Goal: Task Accomplishment & Management: Manage account settings

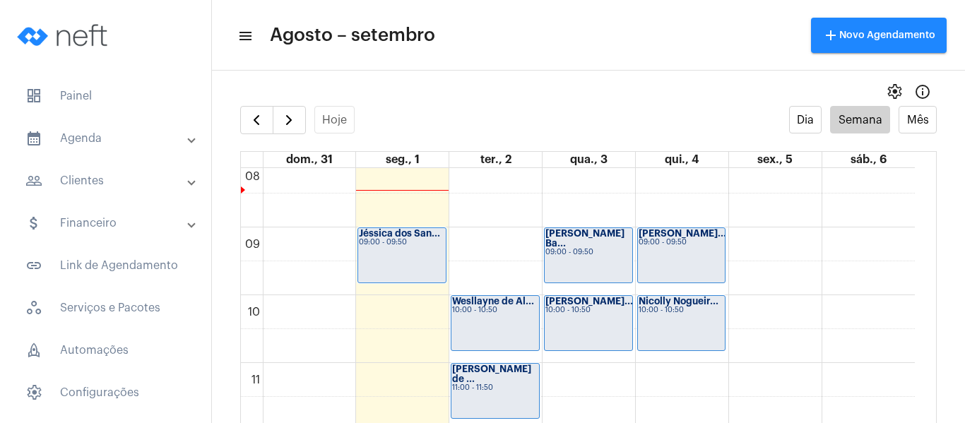
scroll to position [619, 0]
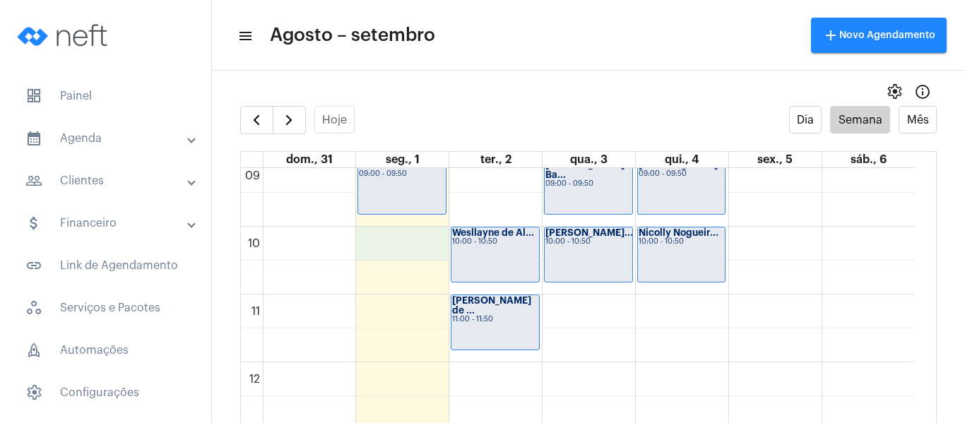
click at [379, 251] on div "00 01 02 03 04 05 06 07 08 09 10 11 12 13 14 15 16 17 18 19 20 21 22 23 Jéssica…" at bounding box center [578, 362] width 674 height 1627
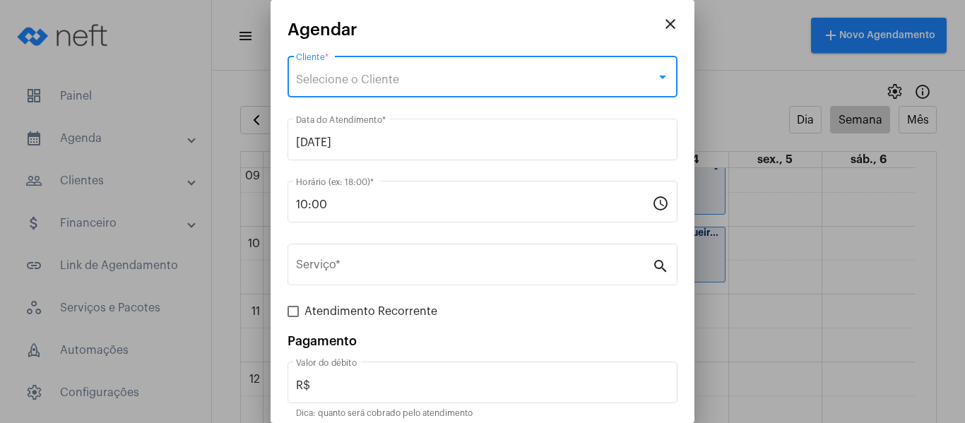
click at [347, 85] on span "Selecione o Cliente" at bounding box center [347, 79] width 103 height 11
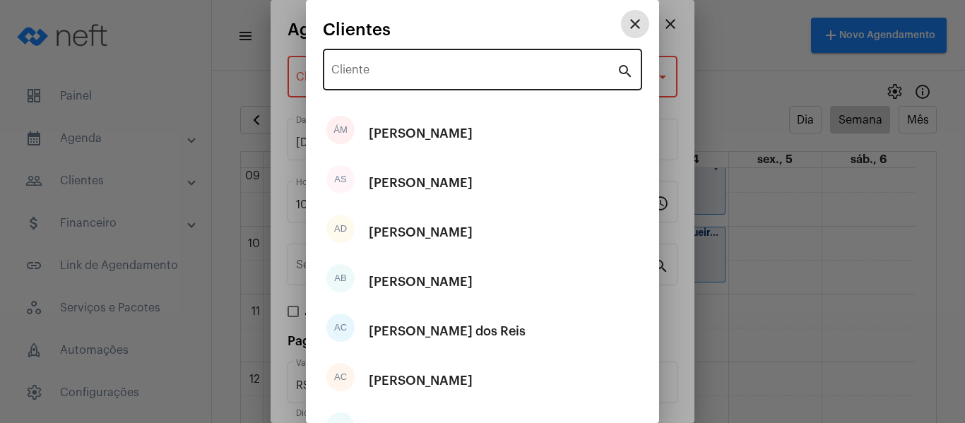
click at [351, 83] on div "Cliente" at bounding box center [473, 68] width 285 height 44
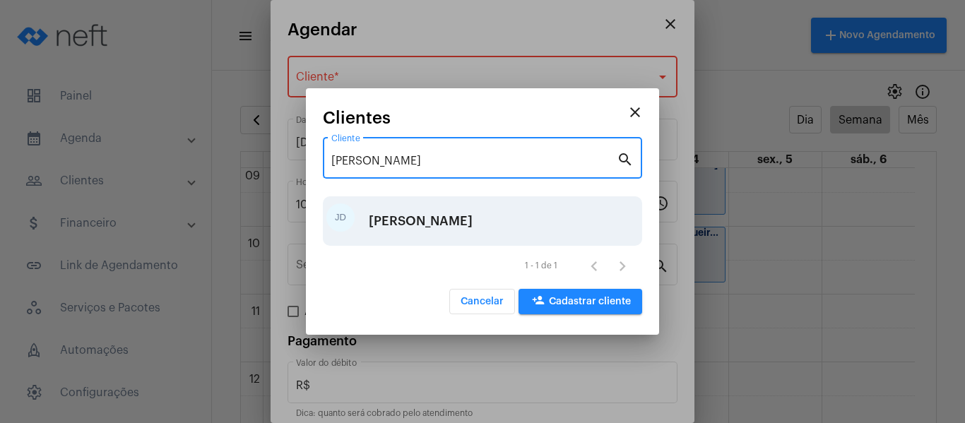
type input "jorge"
click at [410, 221] on div "[PERSON_NAME]" at bounding box center [421, 221] width 104 height 42
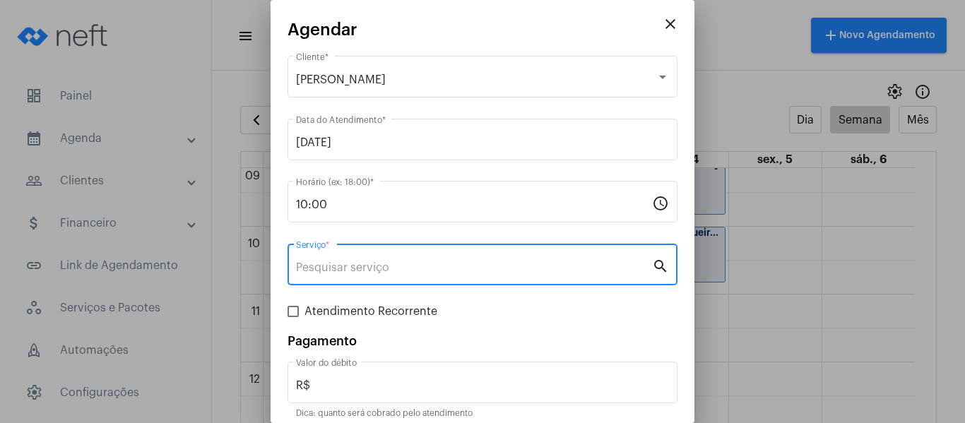
click at [426, 270] on input "Serviço *" at bounding box center [474, 267] width 356 height 13
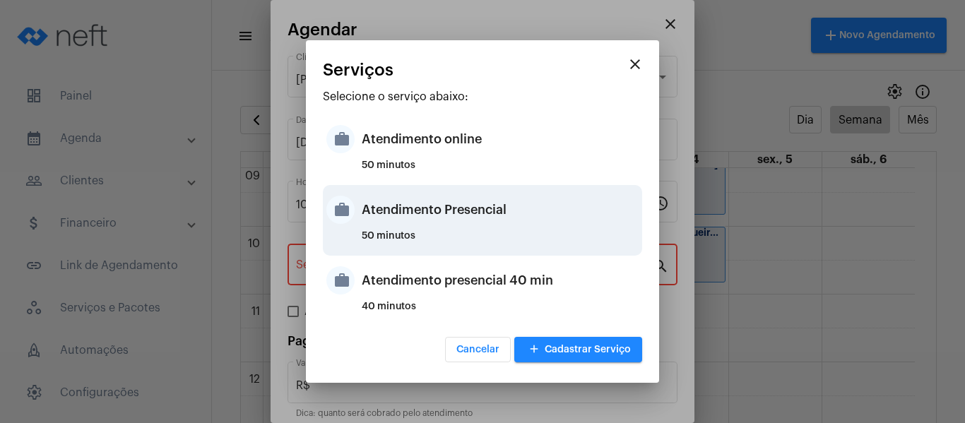
click at [445, 230] on div "Atendimento Presencial" at bounding box center [500, 210] width 277 height 42
type input "Atendimento Presencial"
type input "R$ 0"
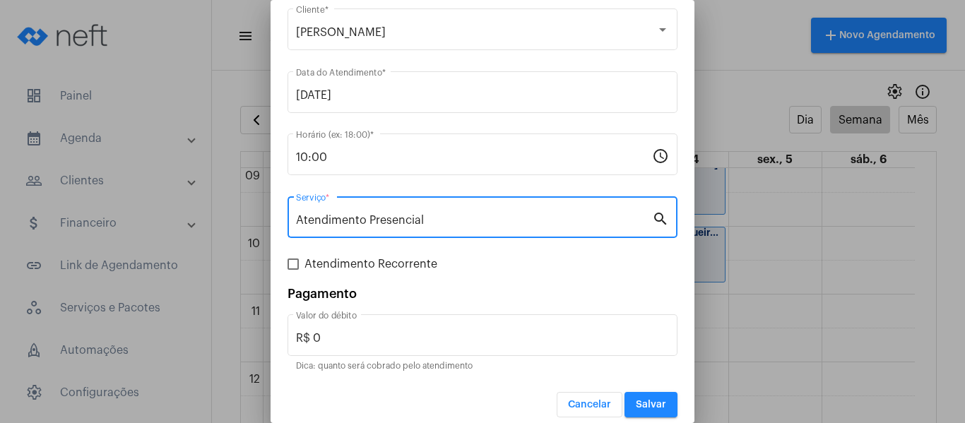
scroll to position [59, 0]
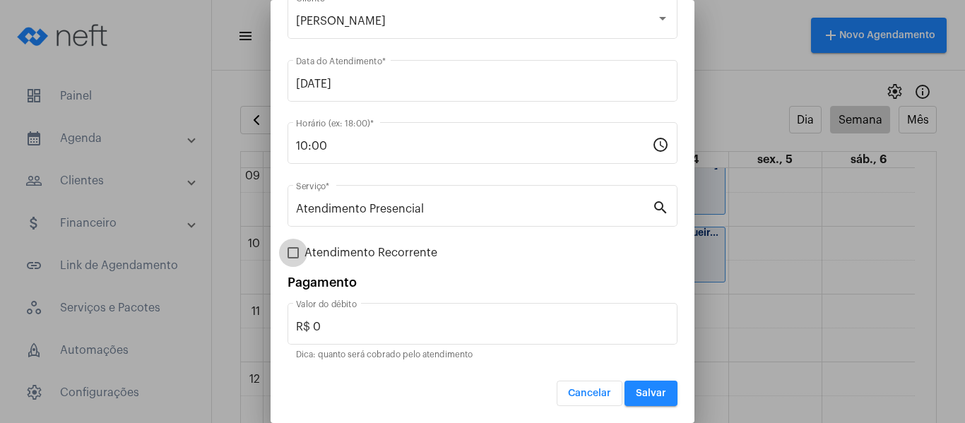
click at [358, 249] on span "Atendimento Recorrente" at bounding box center [370, 252] width 133 height 17
click at [293, 258] on input "Atendimento Recorrente" at bounding box center [292, 258] width 1 height 1
checkbox input "true"
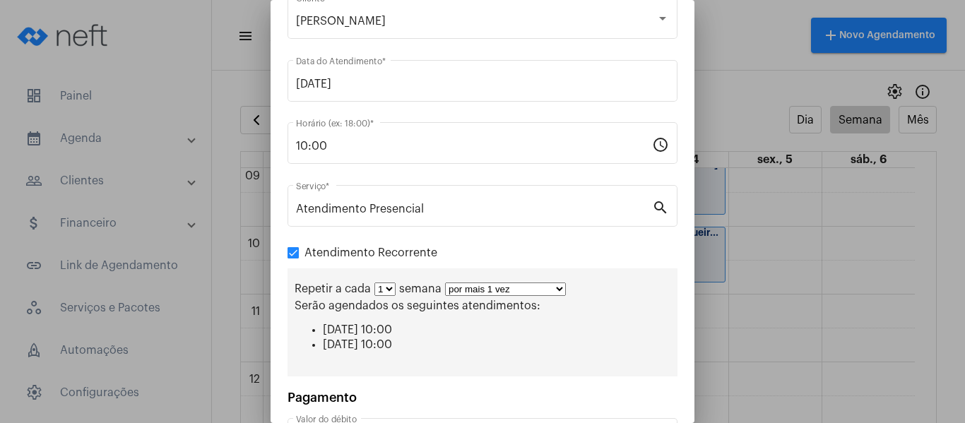
click at [466, 295] on select "por mais 1 vez por mais 2 vezes por mais 3 vezes por mais 4 vezes por mais 5 ve…" at bounding box center [505, 288] width 121 height 13
select select "3: 4"
click at [445, 282] on select "por mais 1 vez por mais 2 vezes por mais 3 vezes por mais 4 vezes por mais 5 ve…" at bounding box center [505, 288] width 121 height 13
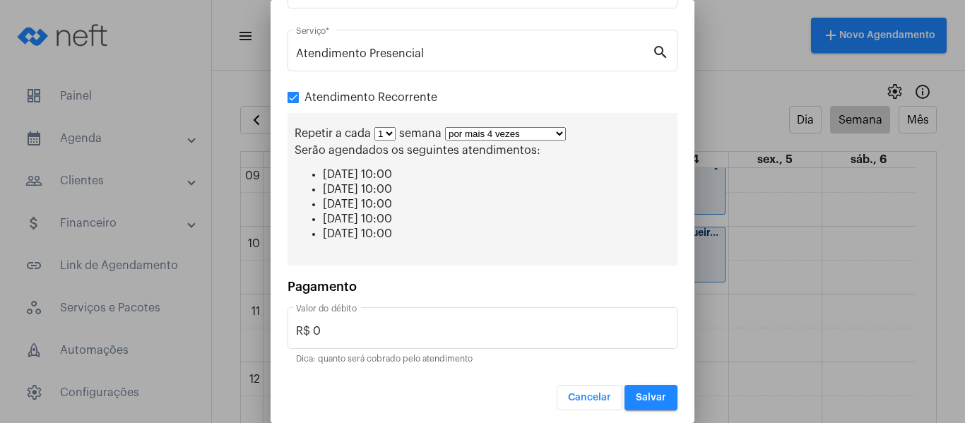
scroll to position [218, 0]
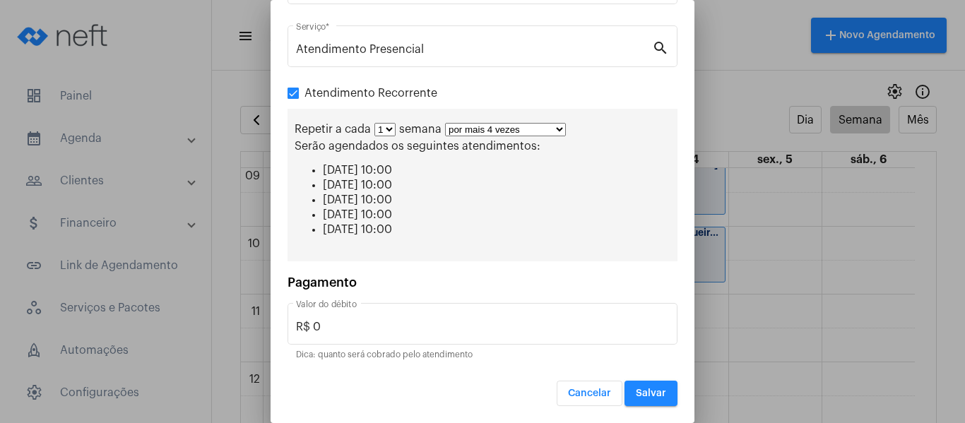
click at [638, 394] on span "Salvar" at bounding box center [651, 393] width 30 height 10
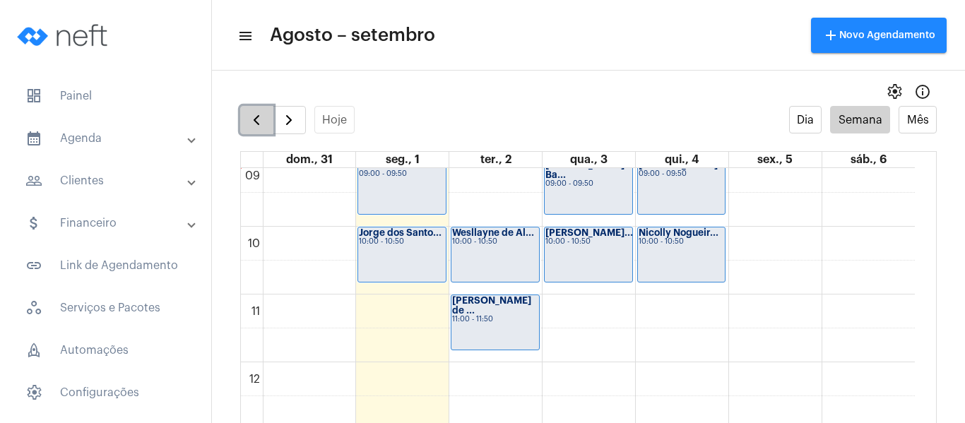
click at [258, 120] on span "button" at bounding box center [256, 120] width 17 height 17
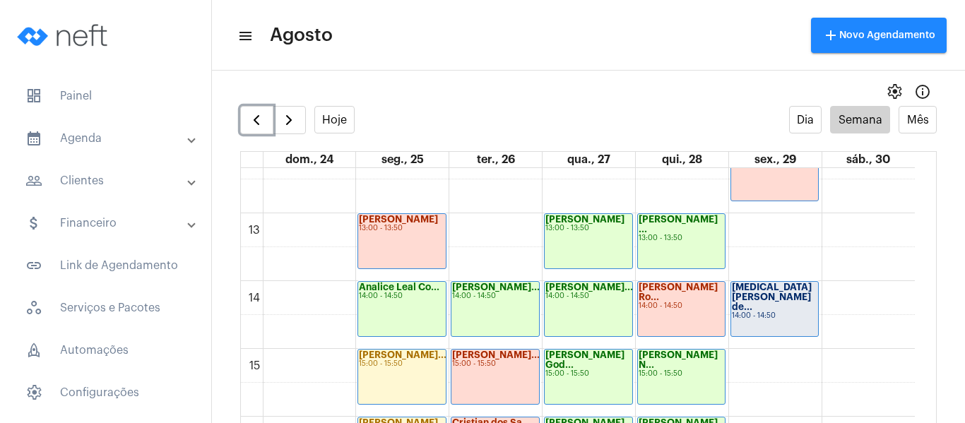
scroll to position [902, 0]
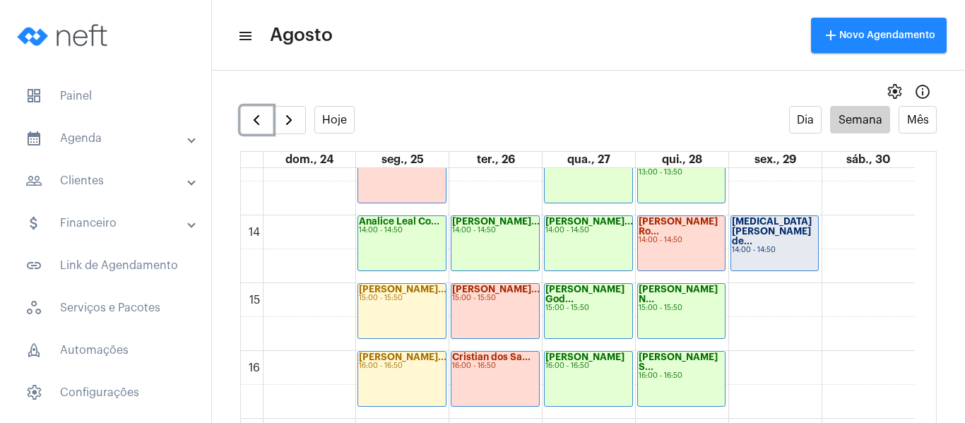
click at [747, 261] on div "Yasmin Silva de... 14:00 - 14:50" at bounding box center [775, 243] width 88 height 54
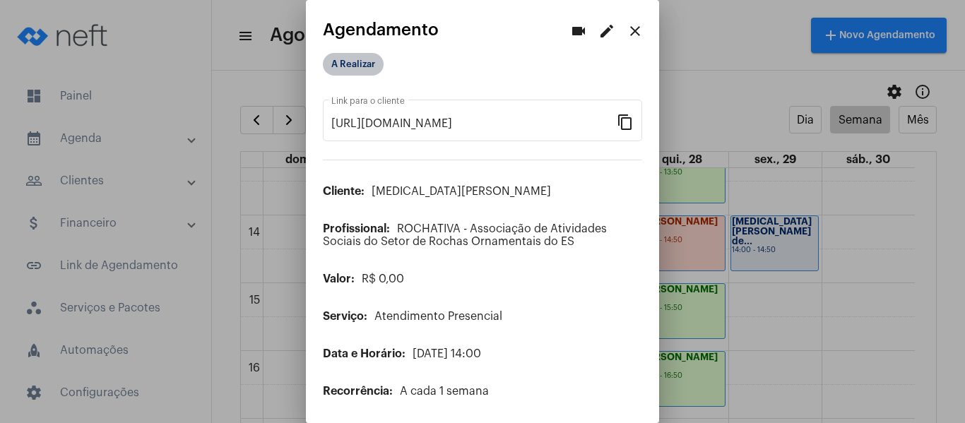
click at [340, 55] on mat-chip "A Realizar" at bounding box center [353, 64] width 61 height 23
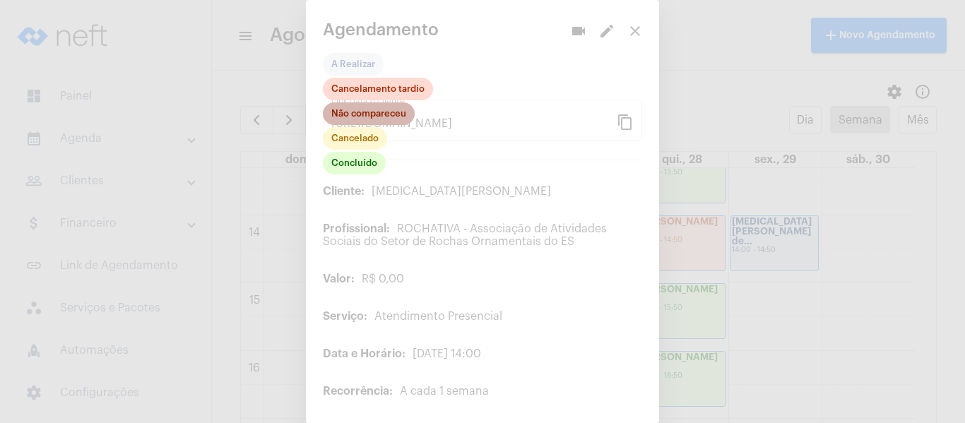
click at [352, 107] on mat-chip "Não compareceu" at bounding box center [369, 113] width 92 height 23
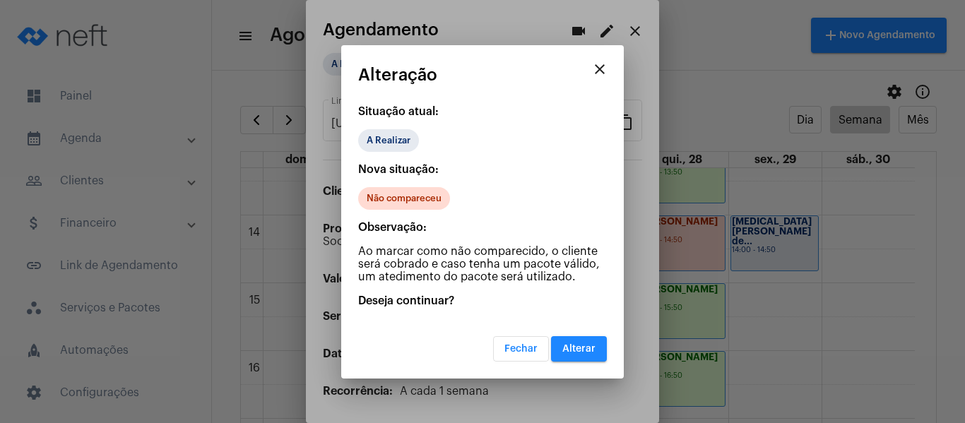
click at [582, 348] on span "Alterar" at bounding box center [578, 349] width 33 height 10
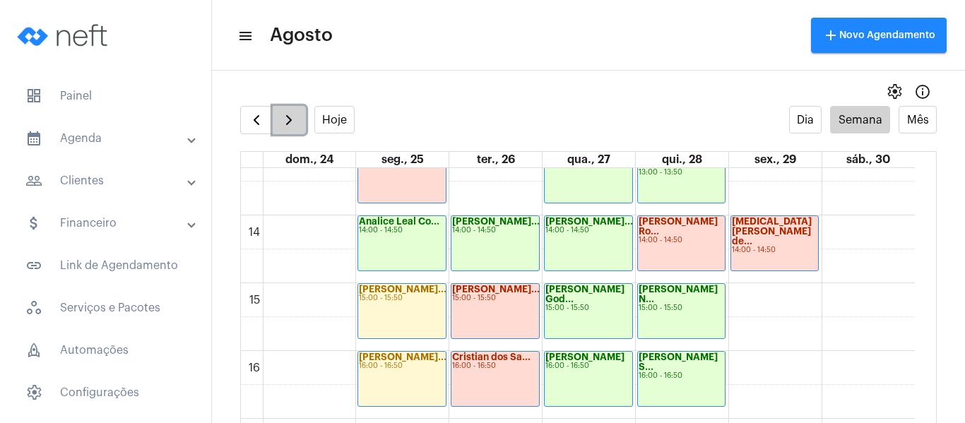
click at [276, 117] on button "button" at bounding box center [289, 120] width 33 height 28
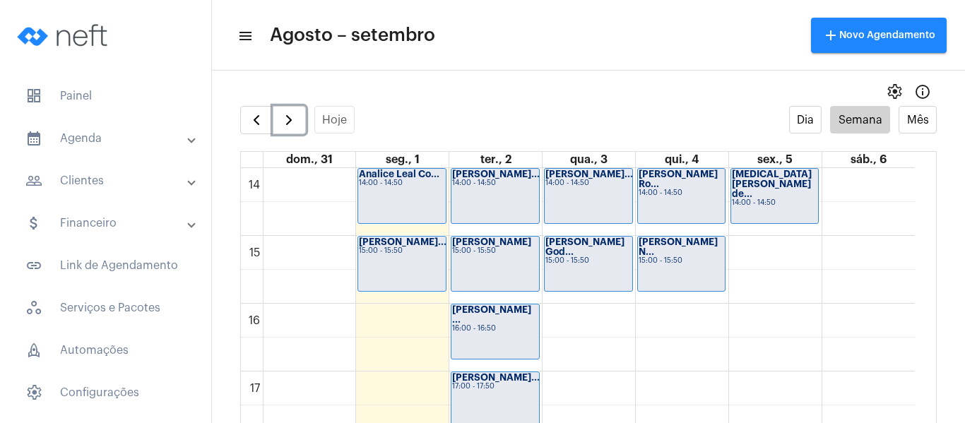
scroll to position [972, 0]
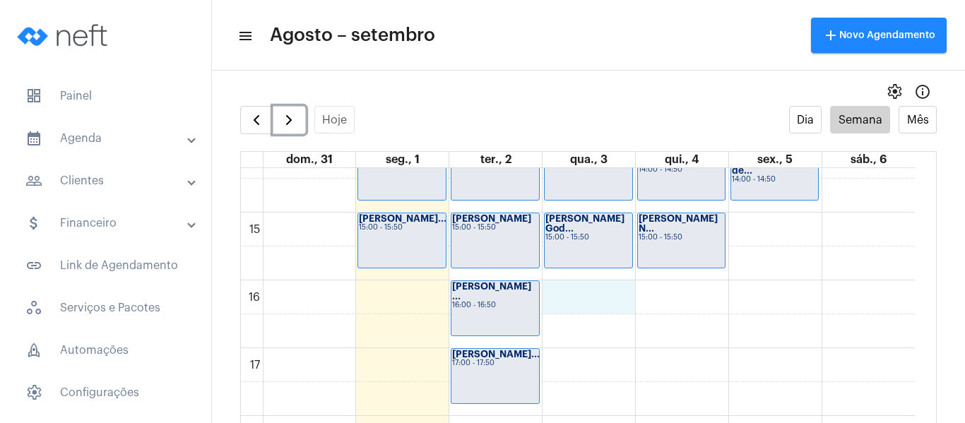
click at [605, 304] on div "00 01 02 03 04 05 06 07 08 09 10 11 12 13 14 15 16 17 18 19 20 21 22 23 Jéssica…" at bounding box center [578, 9] width 674 height 1627
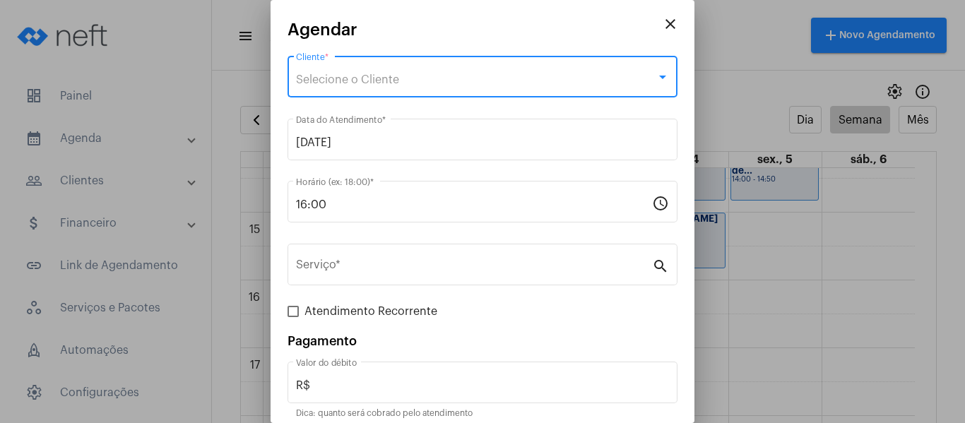
click at [333, 79] on span "Selecione o Cliente" at bounding box center [347, 79] width 103 height 11
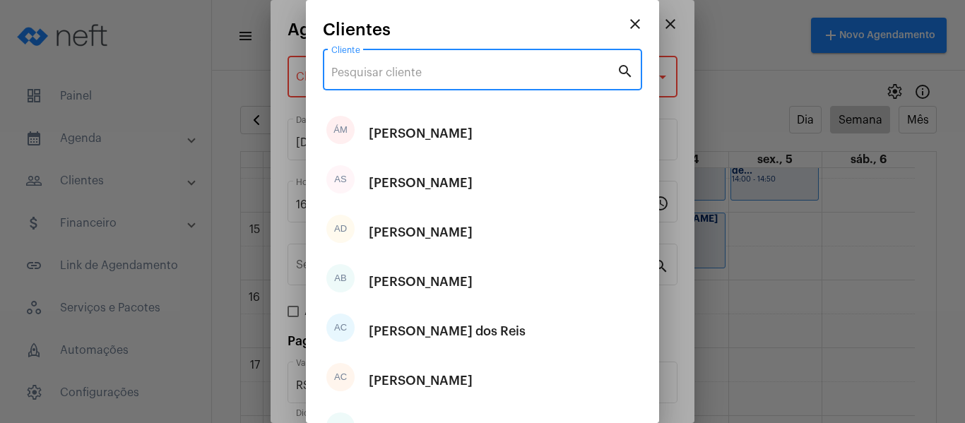
click at [343, 74] on input "Cliente" at bounding box center [473, 72] width 285 height 13
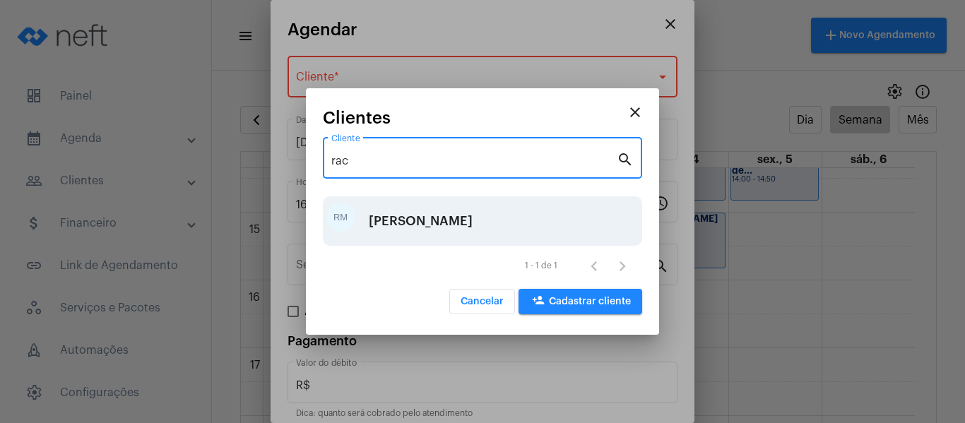
type input "rac"
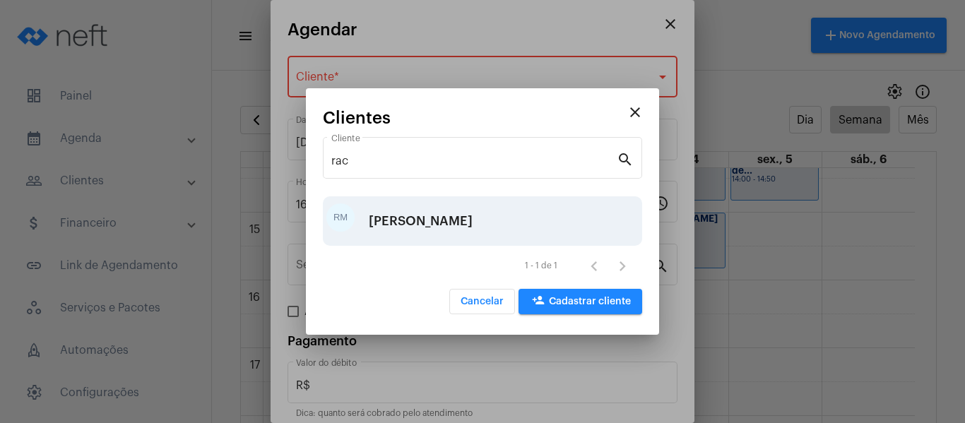
click at [382, 222] on div "[PERSON_NAME]" at bounding box center [421, 221] width 104 height 42
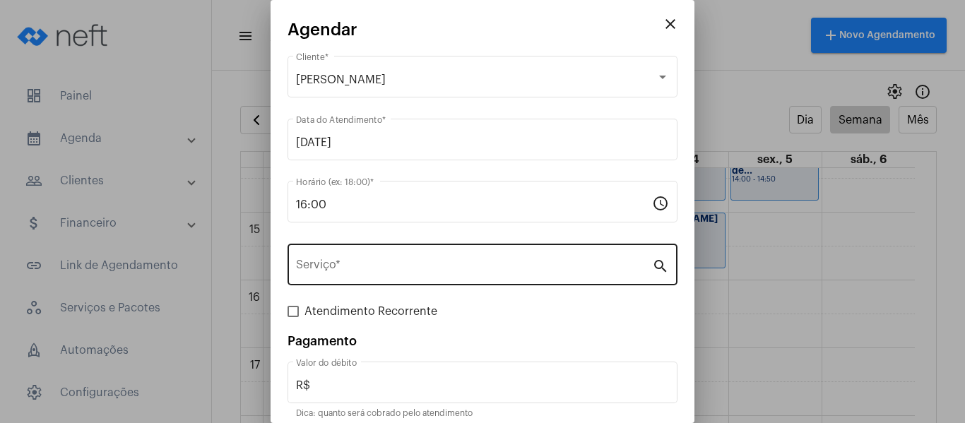
click at [363, 253] on div "Serviço *" at bounding box center [474, 263] width 356 height 44
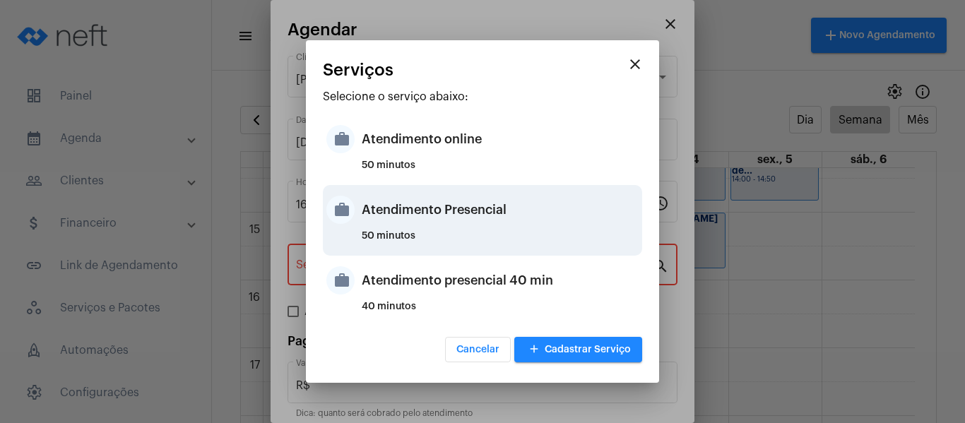
click at [383, 230] on div "Atendimento Presencial" at bounding box center [500, 210] width 277 height 42
type input "Atendimento Presencial"
type input "R$ 0"
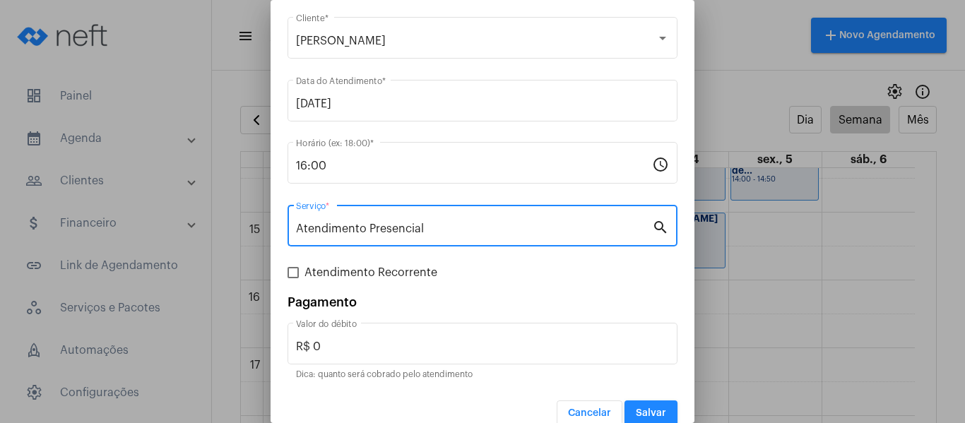
scroll to position [59, 0]
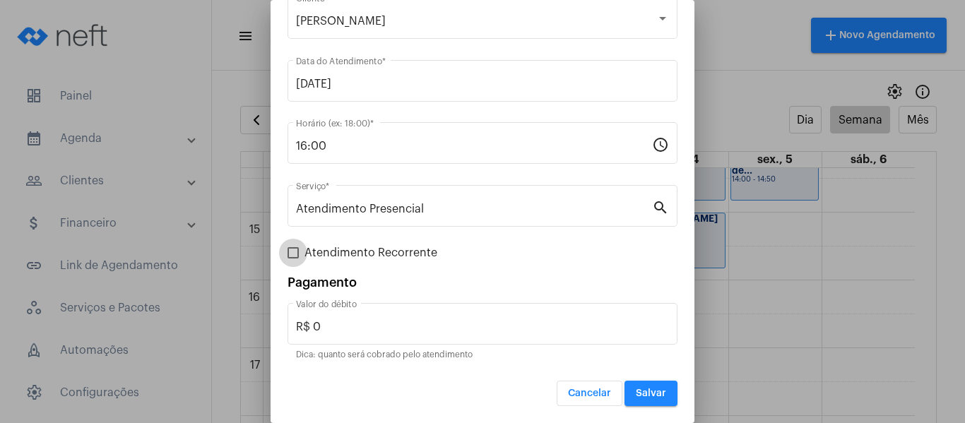
click at [369, 250] on span "Atendimento Recorrente" at bounding box center [370, 252] width 133 height 17
click at [293, 258] on input "Atendimento Recorrente" at bounding box center [292, 258] width 1 height 1
checkbox input "true"
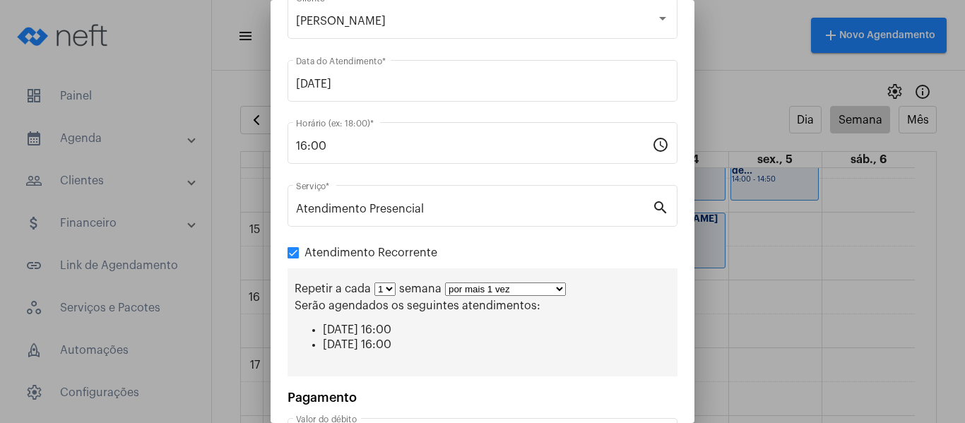
click at [485, 290] on select "por mais 1 vez por mais 2 vezes por mais 3 vezes por mais 4 vezes por mais 5 ve…" at bounding box center [505, 288] width 121 height 13
select select "3: 4"
click at [445, 282] on select "por mais 1 vez por mais 2 vezes por mais 3 vezes por mais 4 vezes por mais 5 ve…" at bounding box center [505, 288] width 121 height 13
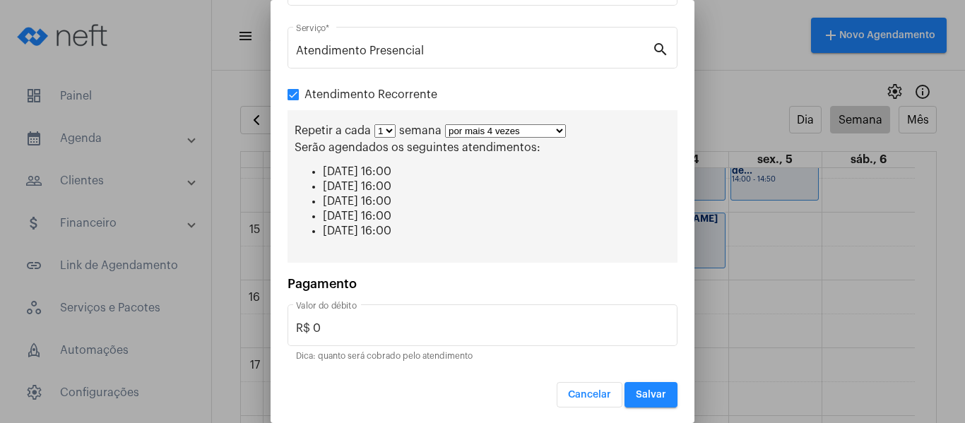
scroll to position [218, 0]
click at [642, 395] on span "Salvar" at bounding box center [651, 393] width 30 height 10
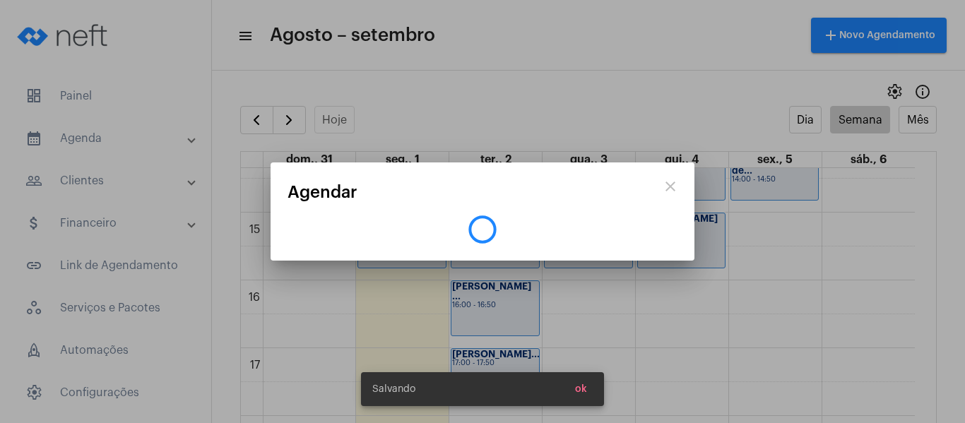
scroll to position [0, 0]
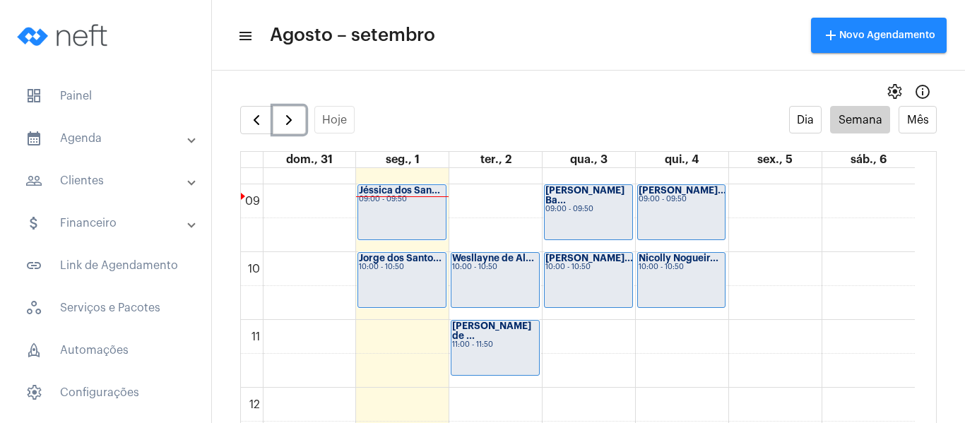
scroll to position [619, 0]
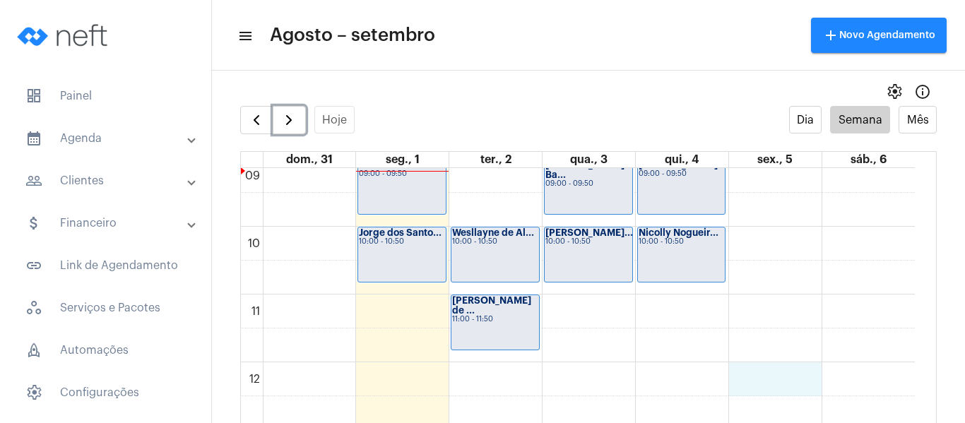
click at [757, 379] on div "00 01 02 03 04 05 06 07 08 09 10 11 12 13 14 15 16 17 18 19 20 21 22 23 Jéssica…" at bounding box center [578, 362] width 674 height 1627
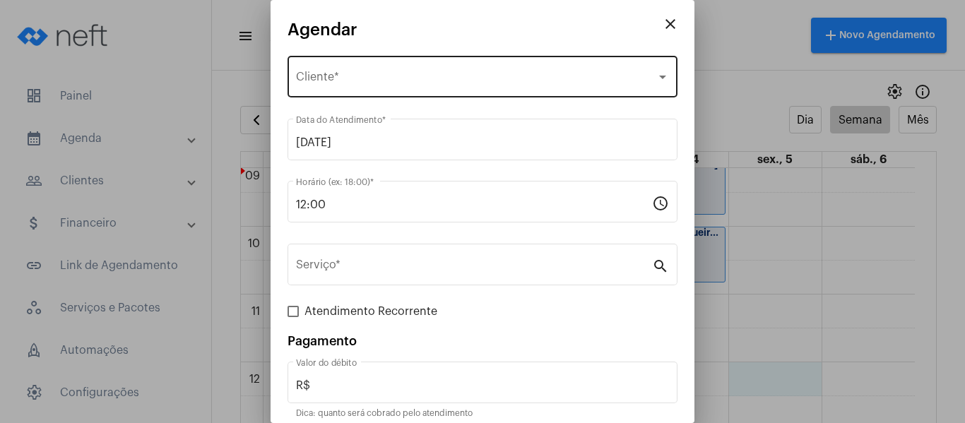
click at [352, 76] on span "Selecione o Cliente" at bounding box center [476, 79] width 360 height 13
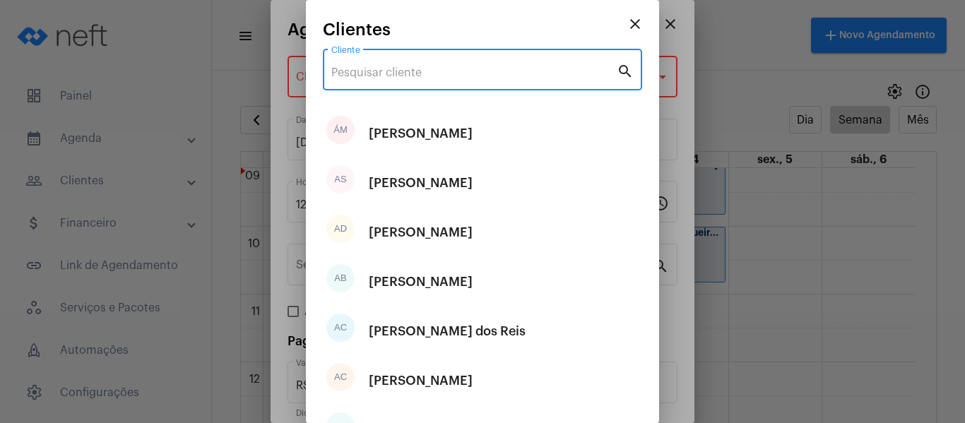
click at [352, 76] on input "Cliente" at bounding box center [473, 72] width 285 height 13
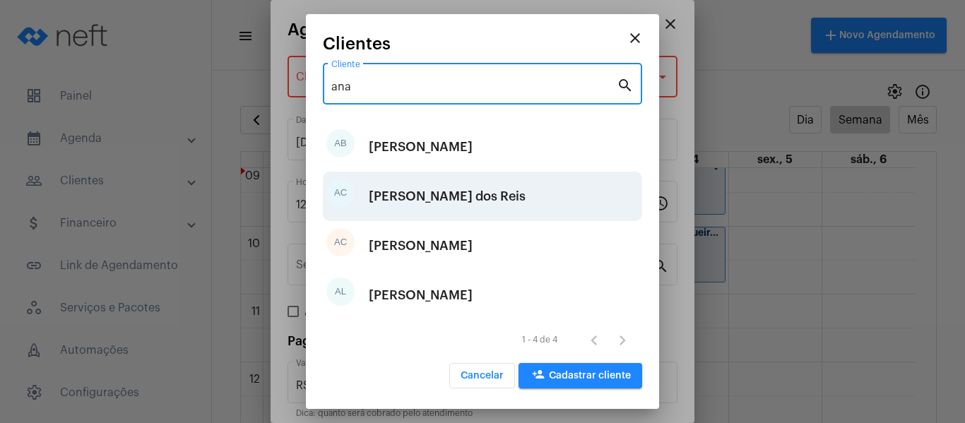
type input "ana"
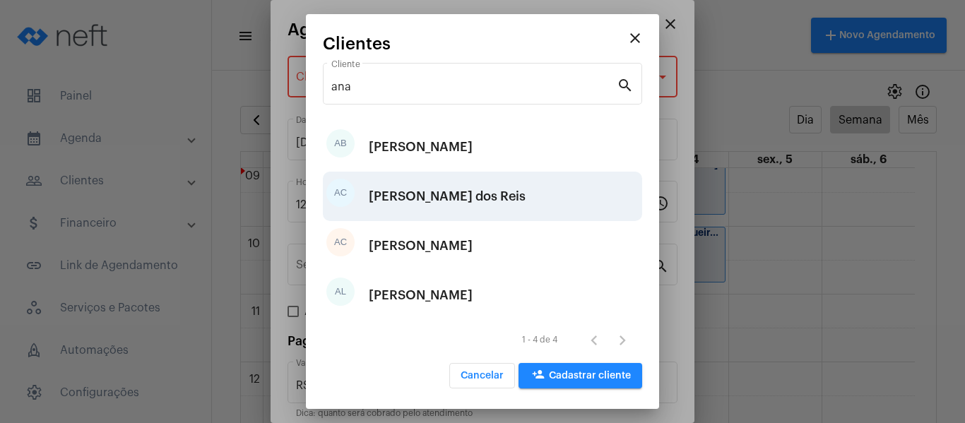
click at [424, 195] on div "[PERSON_NAME] dos Reis" at bounding box center [447, 196] width 157 height 42
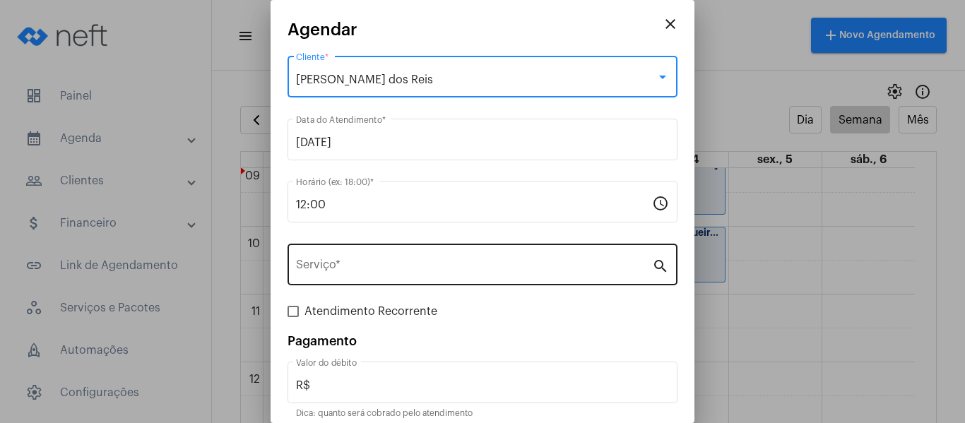
click at [415, 269] on input "Serviço *" at bounding box center [474, 267] width 356 height 13
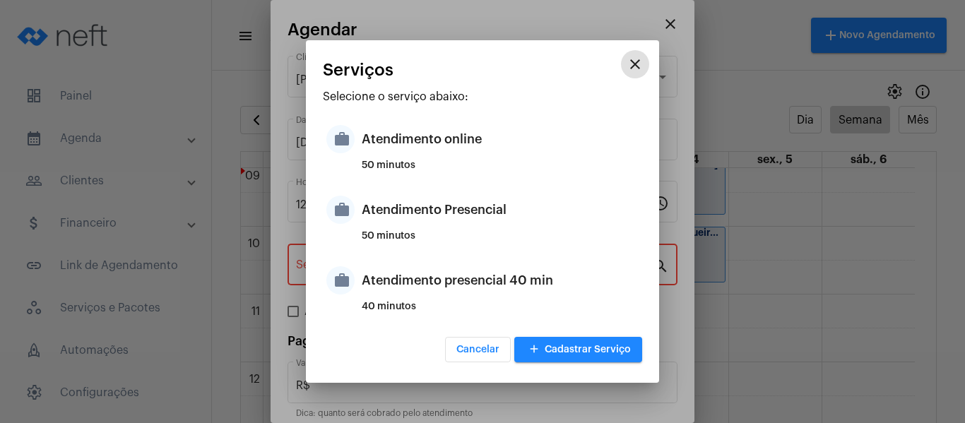
click at [415, 232] on div "50 minutos" at bounding box center [500, 241] width 277 height 21
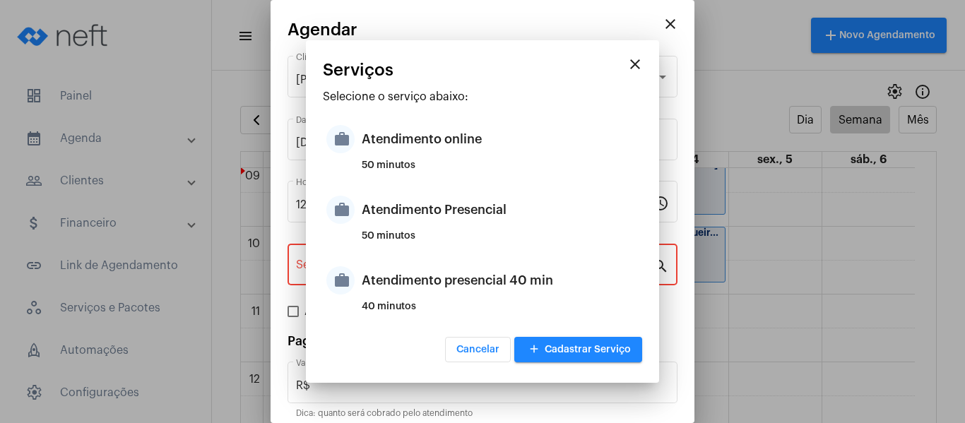
type input "Atendimento Presencial"
type input "R$ 0"
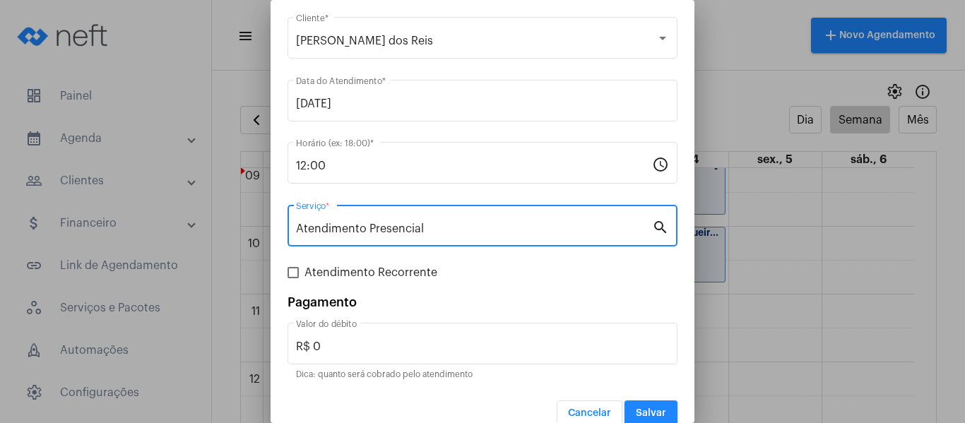
scroll to position [59, 0]
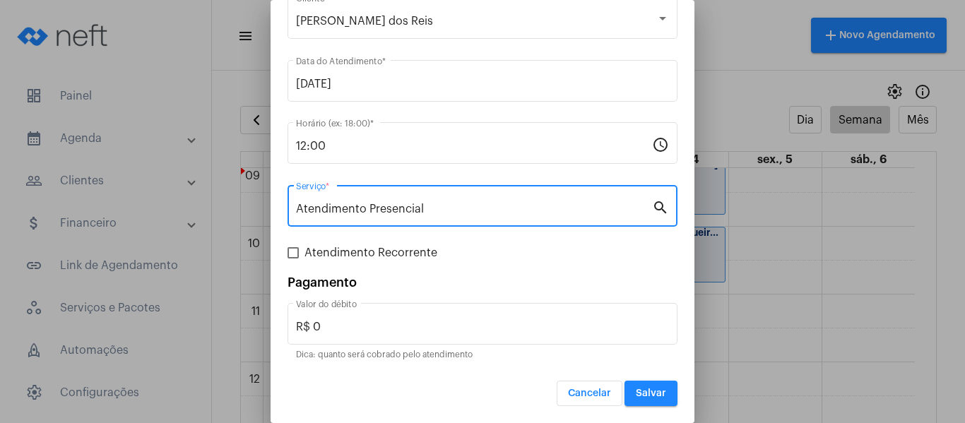
click at [363, 258] on span "Atendimento Recorrente" at bounding box center [370, 252] width 133 height 17
click at [293, 258] on input "Atendimento Recorrente" at bounding box center [292, 258] width 1 height 1
checkbox input "true"
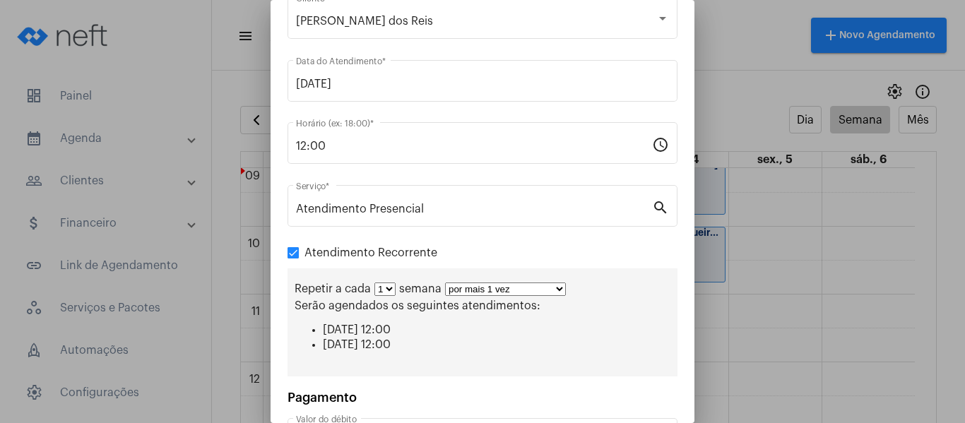
click at [461, 286] on select "por mais 1 vez por mais 2 vezes por mais 3 vezes por mais 4 vezes por mais 5 ve…" at bounding box center [505, 288] width 121 height 13
select select "3: 4"
click at [445, 282] on select "por mais 1 vez por mais 2 vezes por mais 3 vezes por mais 4 vezes por mais 5 ve…" at bounding box center [505, 288] width 121 height 13
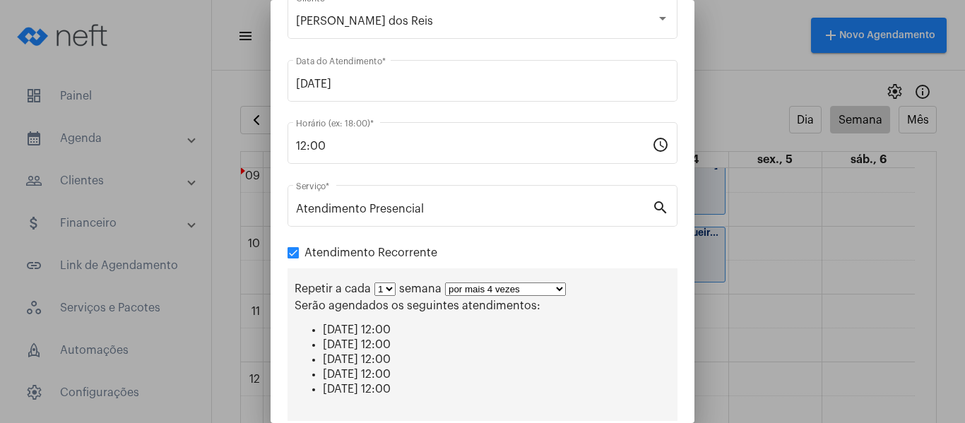
scroll to position [218, 0]
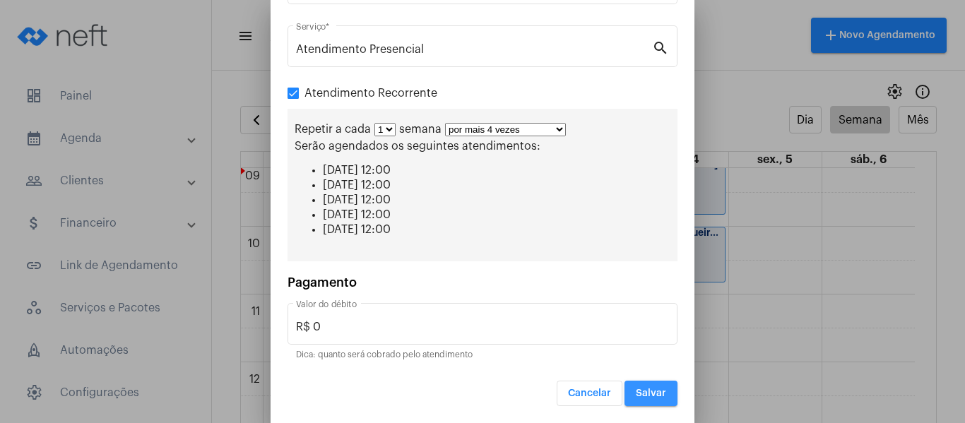
click at [657, 391] on button "Salvar" at bounding box center [650, 393] width 53 height 25
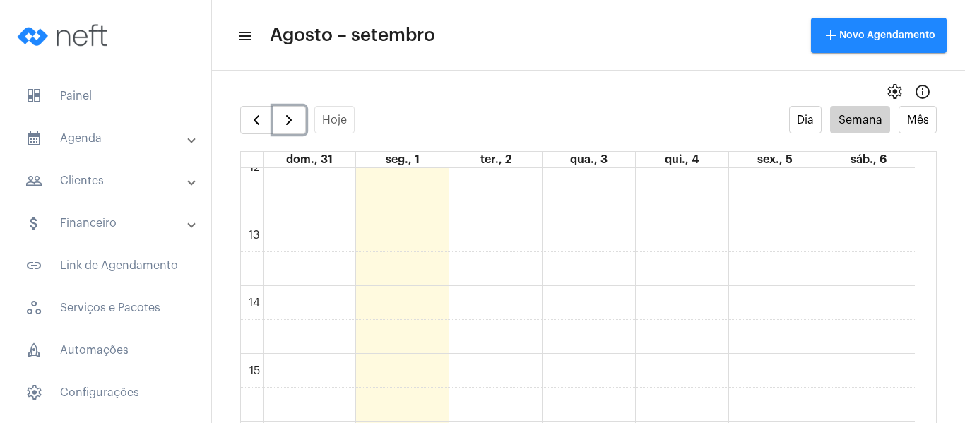
scroll to position [972, 0]
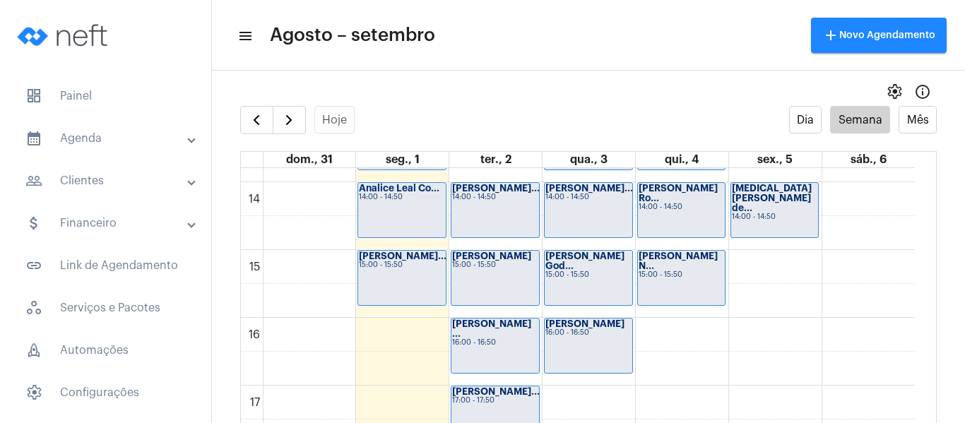
scroll to position [902, 0]
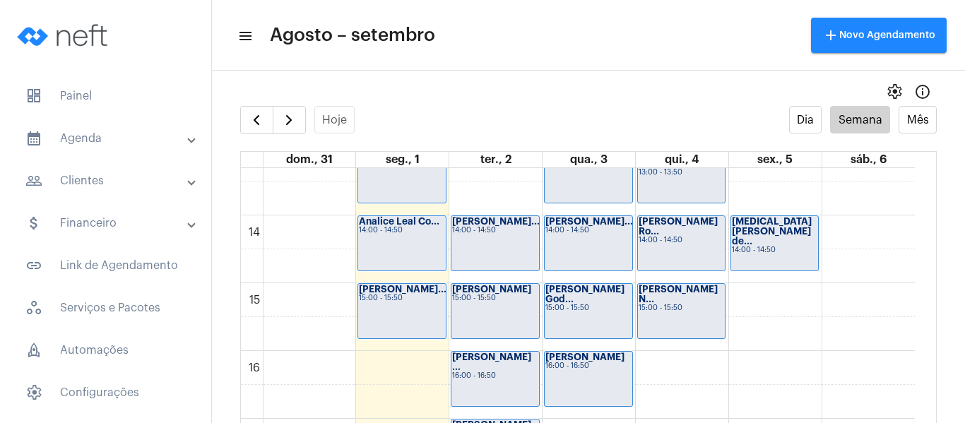
click at [375, 364] on div "00 01 02 03 04 05 06 07 08 09 10 11 12 13 14 15 16 17 18 19 20 21 22 23 Jéssica…" at bounding box center [578, 79] width 674 height 1627
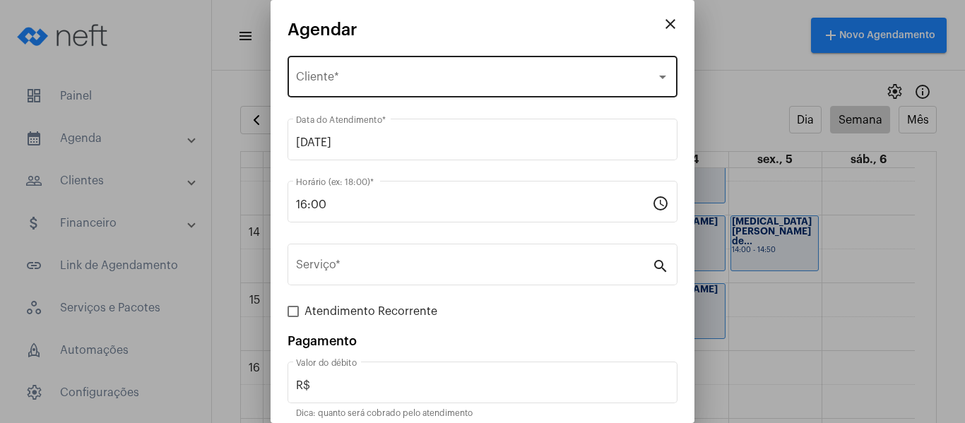
click at [331, 78] on span "Selecione o Cliente" at bounding box center [476, 79] width 360 height 13
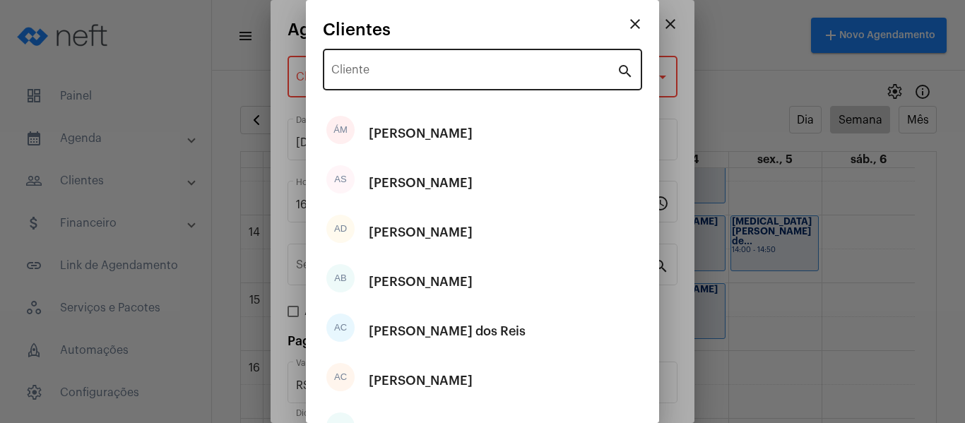
click at [338, 81] on div "Cliente" at bounding box center [473, 68] width 285 height 44
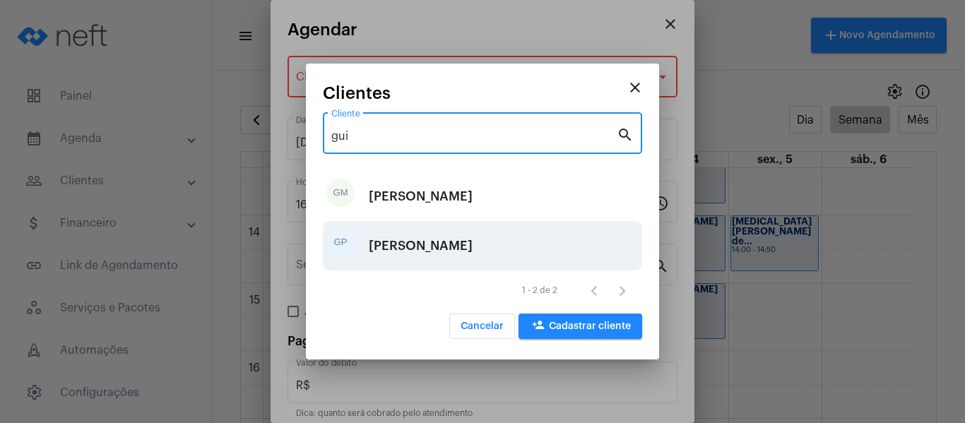
type input "gui"
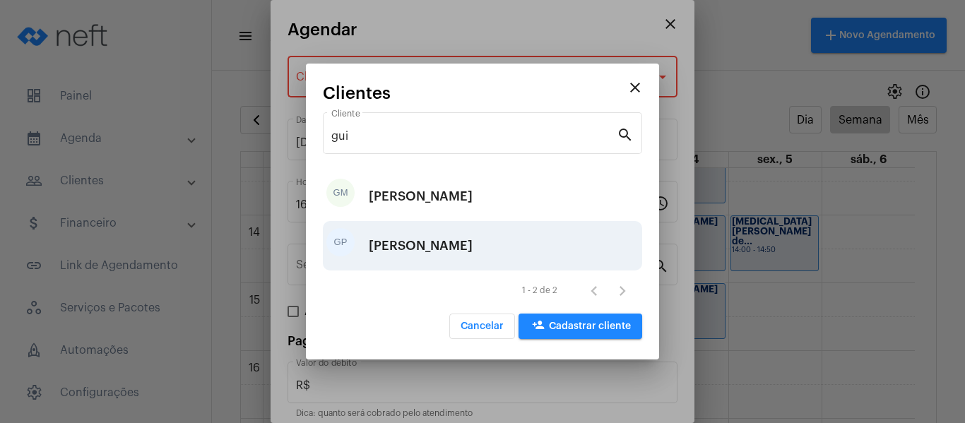
click at [418, 251] on div "[PERSON_NAME]" at bounding box center [421, 246] width 104 height 42
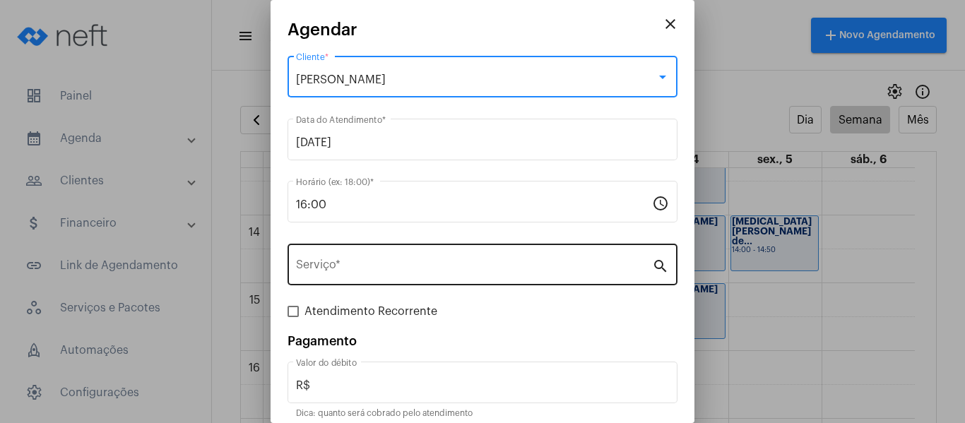
click at [335, 263] on input "Serviço *" at bounding box center [474, 267] width 356 height 13
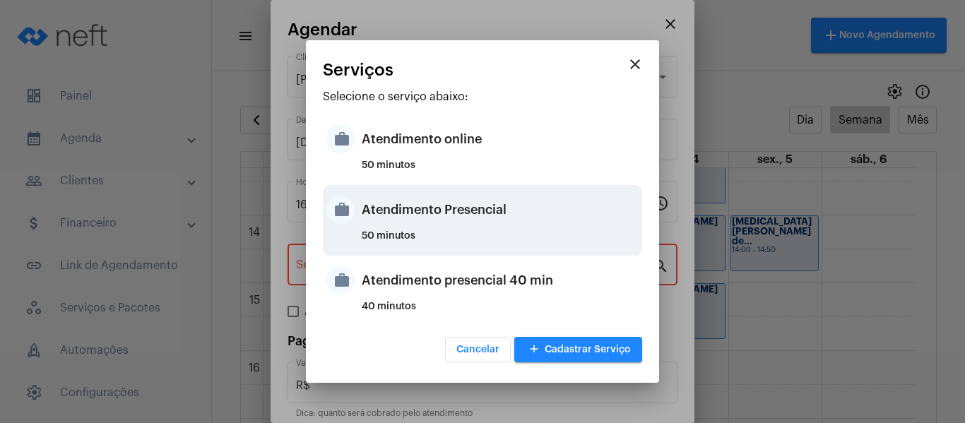
click at [366, 196] on div "Atendimento Presencial" at bounding box center [500, 210] width 277 height 42
type input "Atendimento Presencial"
type input "R$ 0"
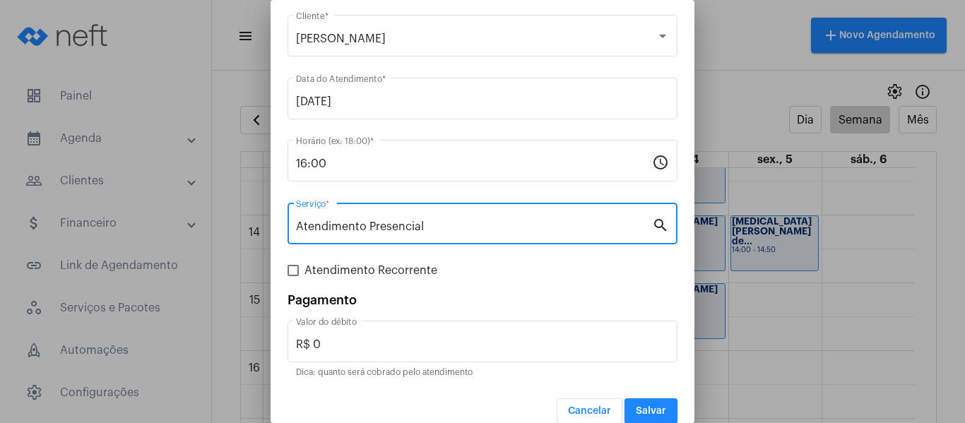
scroll to position [59, 0]
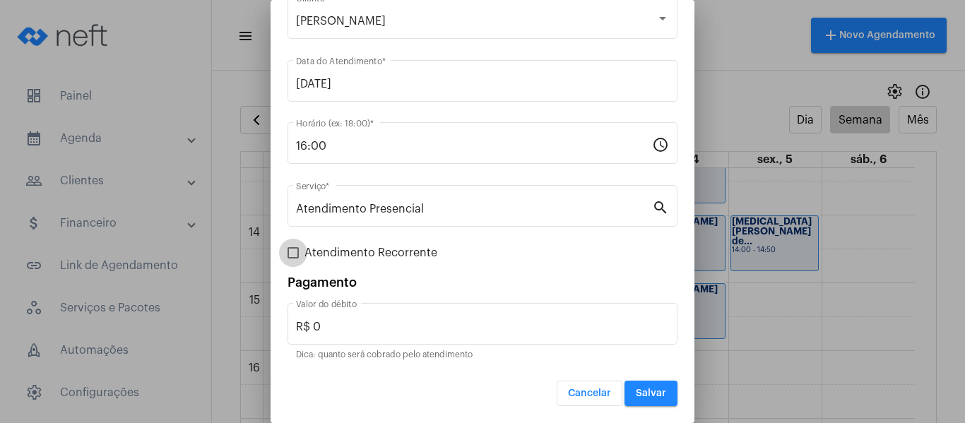
click at [344, 251] on span "Atendimento Recorrente" at bounding box center [370, 252] width 133 height 17
click at [293, 258] on input "Atendimento Recorrente" at bounding box center [292, 258] width 1 height 1
checkbox input "true"
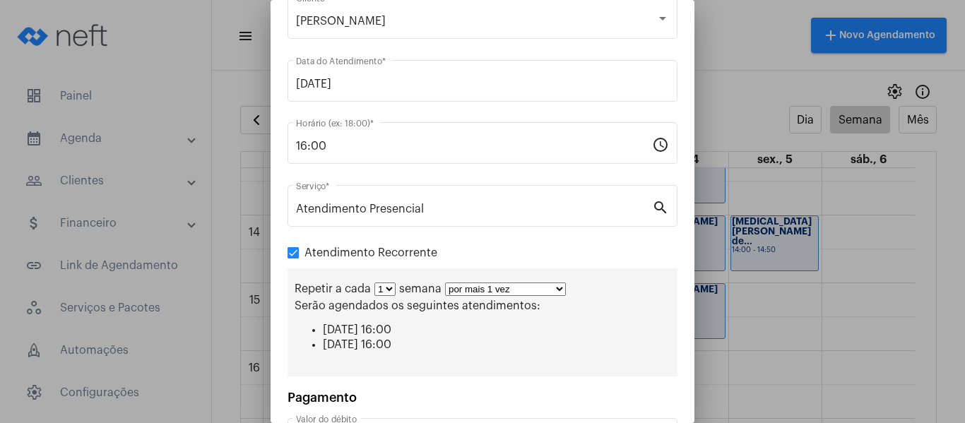
click at [518, 287] on select "por mais 1 vez por mais 2 vezes por mais 3 vezes por mais 4 vezes por mais 5 ve…" at bounding box center [505, 288] width 121 height 13
select select "3: 4"
click at [445, 282] on select "por mais 1 vez por mais 2 vezes por mais 3 vezes por mais 4 vezes por mais 5 ve…" at bounding box center [505, 288] width 121 height 13
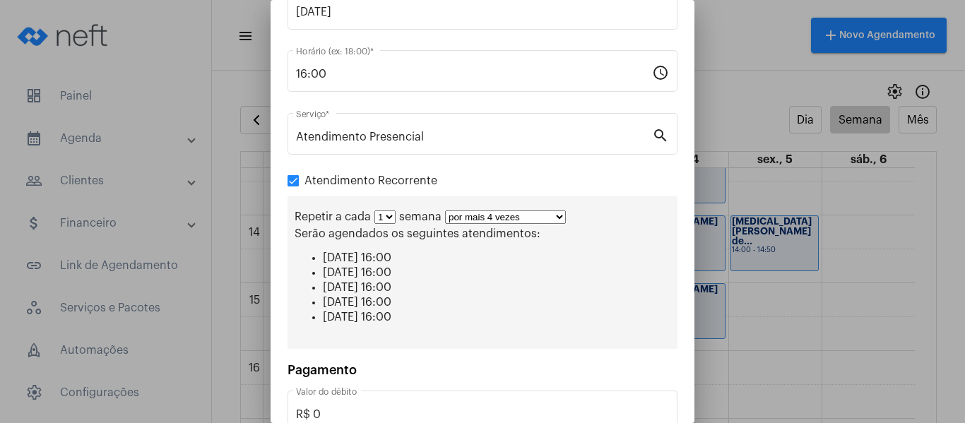
scroll to position [218, 0]
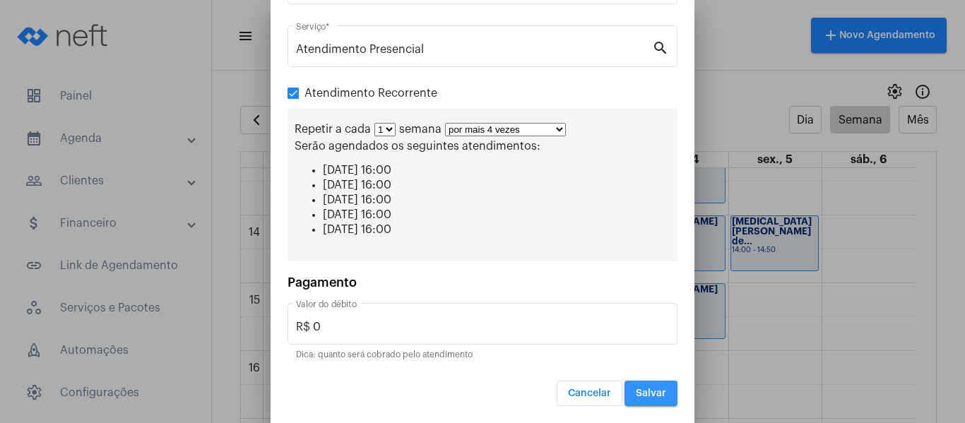
click at [636, 390] on span "Salvar" at bounding box center [651, 393] width 30 height 10
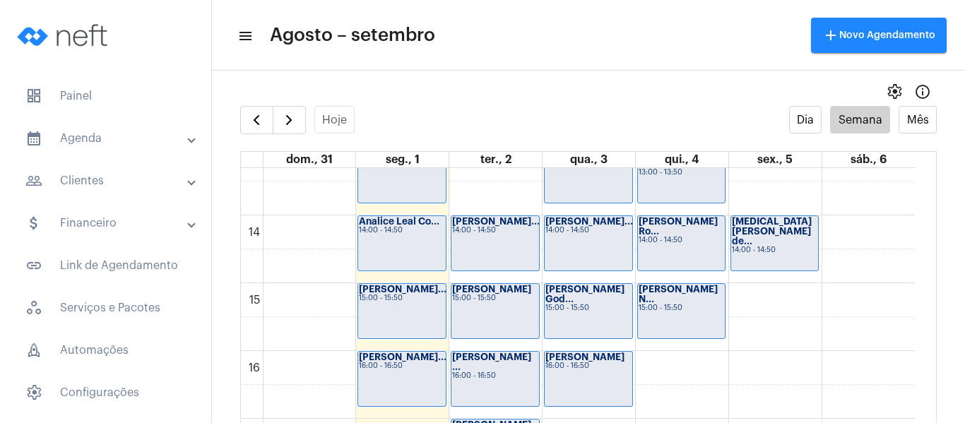
click at [398, 253] on div "Analice Leal Co... 14:00 - 14:50" at bounding box center [402, 243] width 88 height 54
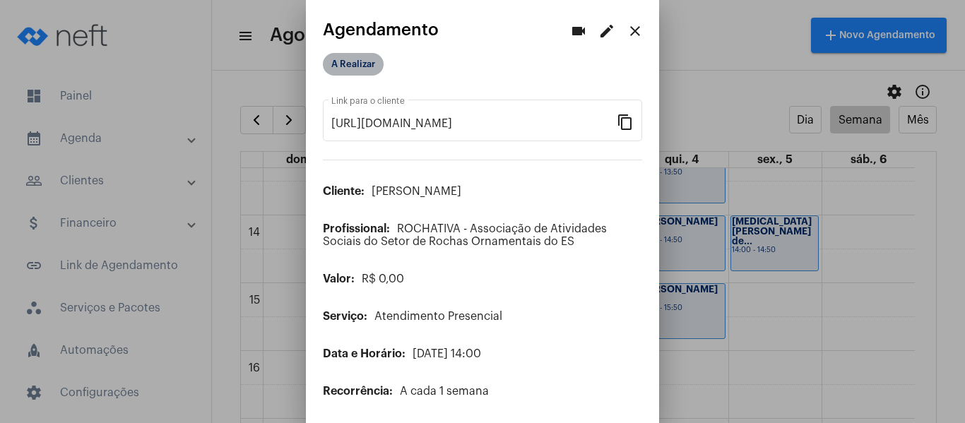
click at [357, 65] on mat-chip "A Realizar" at bounding box center [353, 64] width 61 height 23
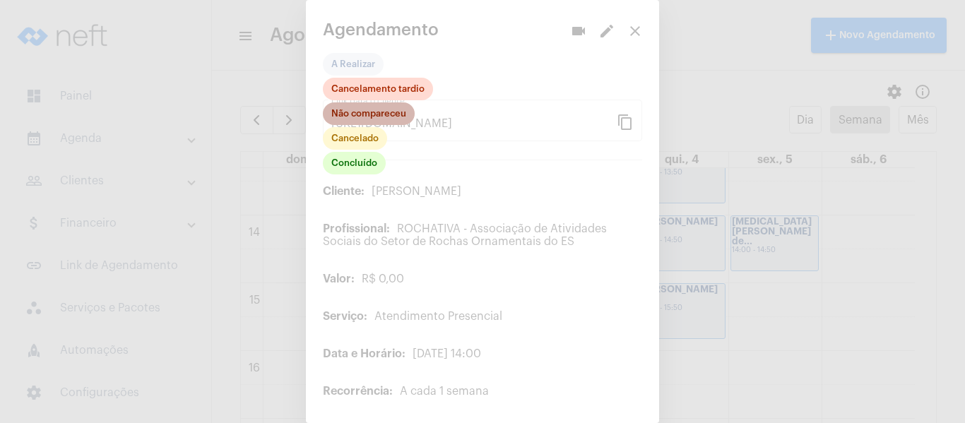
click at [363, 114] on mat-chip "Não compareceu" at bounding box center [369, 113] width 92 height 23
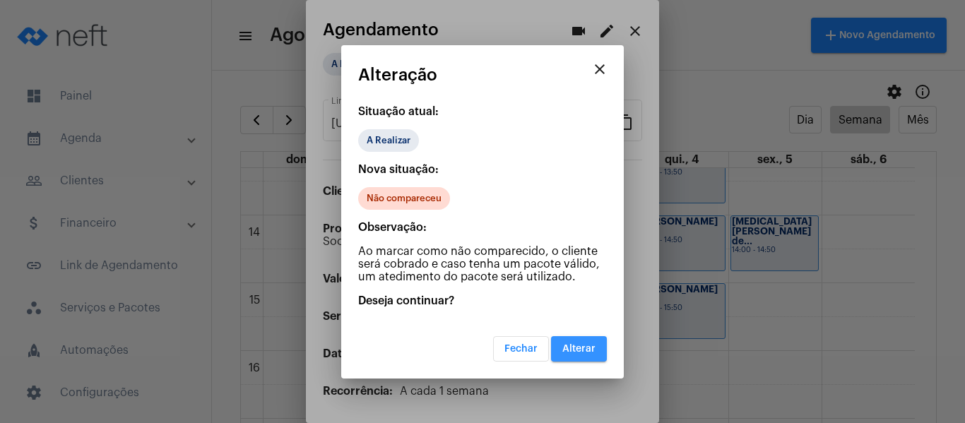
click at [597, 359] on button "Alterar" at bounding box center [579, 348] width 56 height 25
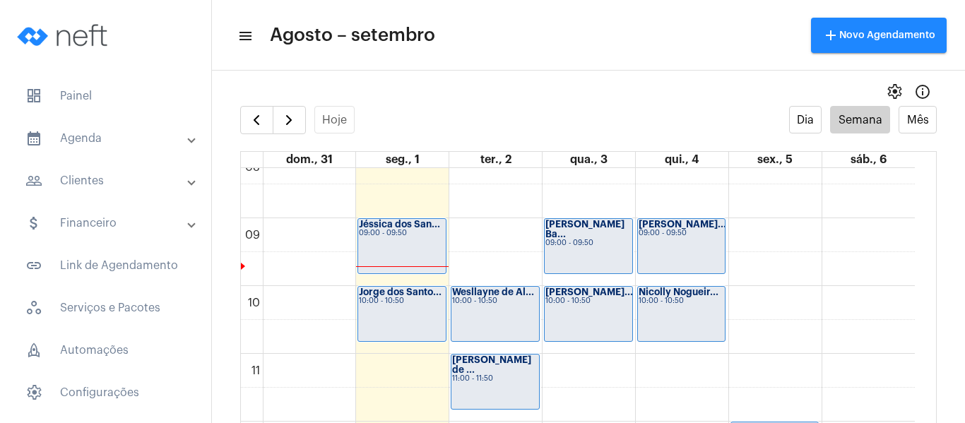
scroll to position [549, 0]
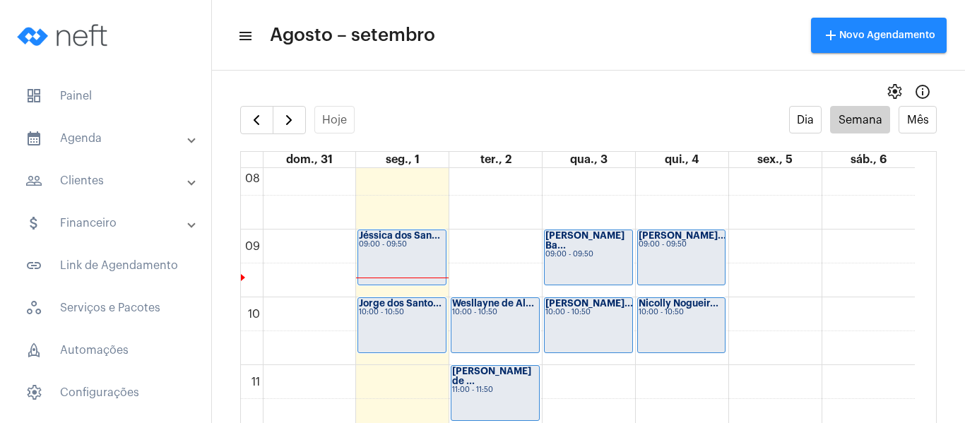
click at [383, 256] on div "Jéssica dos San... 09:00 - 09:50" at bounding box center [402, 257] width 88 height 54
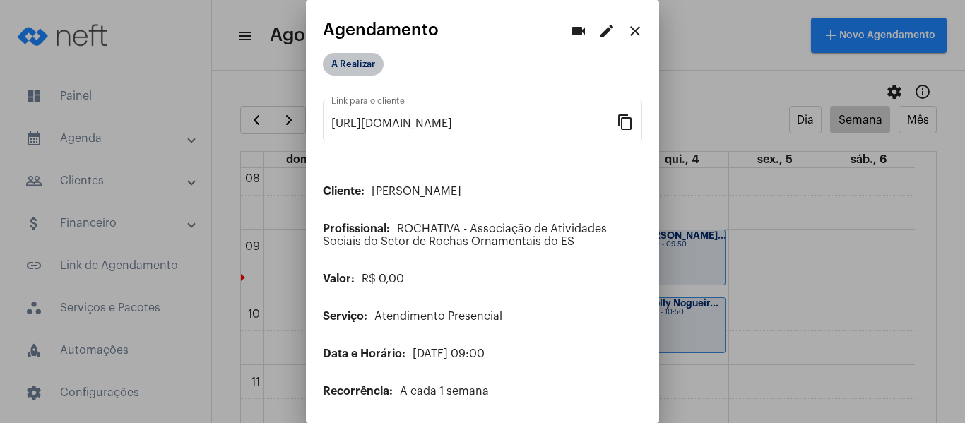
click at [345, 72] on mat-chip "A Realizar" at bounding box center [353, 64] width 61 height 23
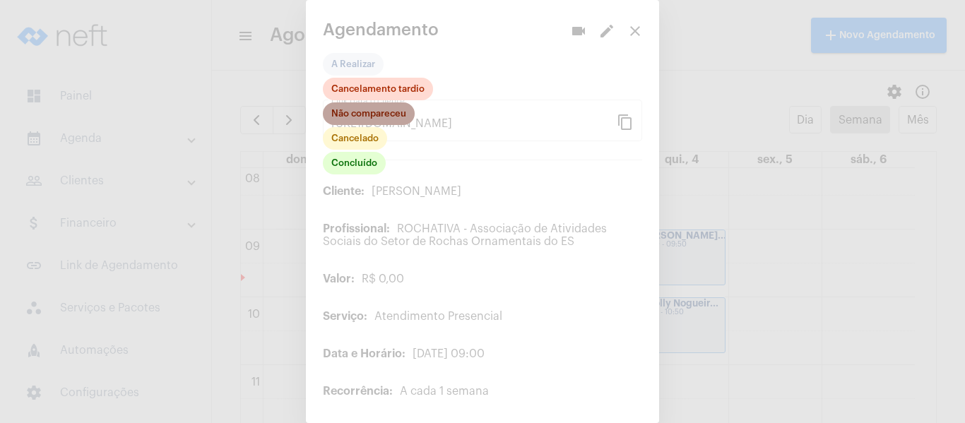
click at [367, 116] on mat-chip "Não compareceu" at bounding box center [369, 113] width 92 height 23
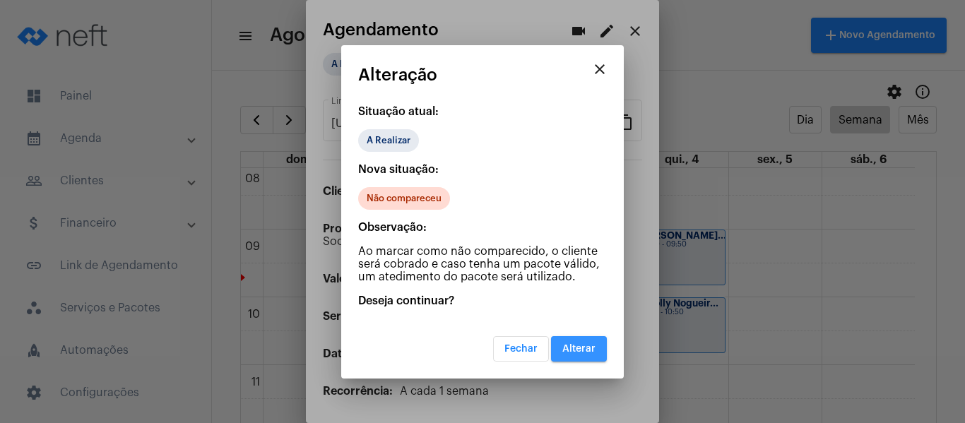
click at [574, 339] on button "Alterar" at bounding box center [579, 348] width 56 height 25
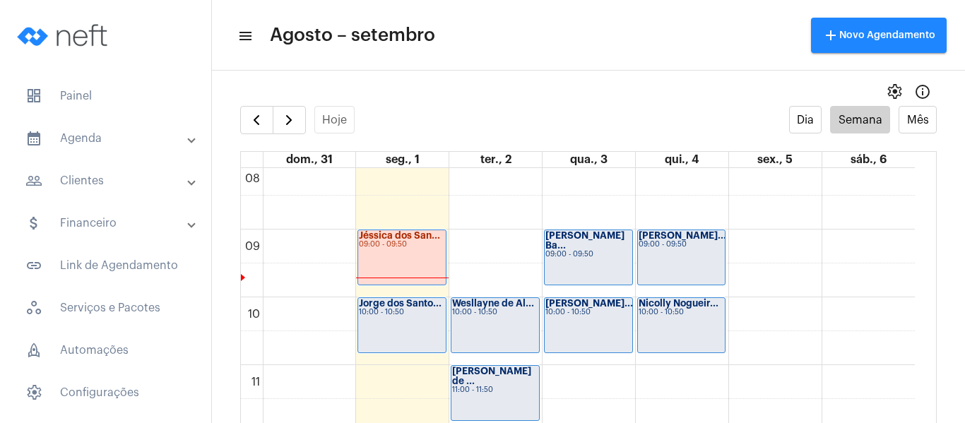
click at [420, 332] on div "Jorge dos Santo... 10:00 - 10:50" at bounding box center [402, 325] width 88 height 54
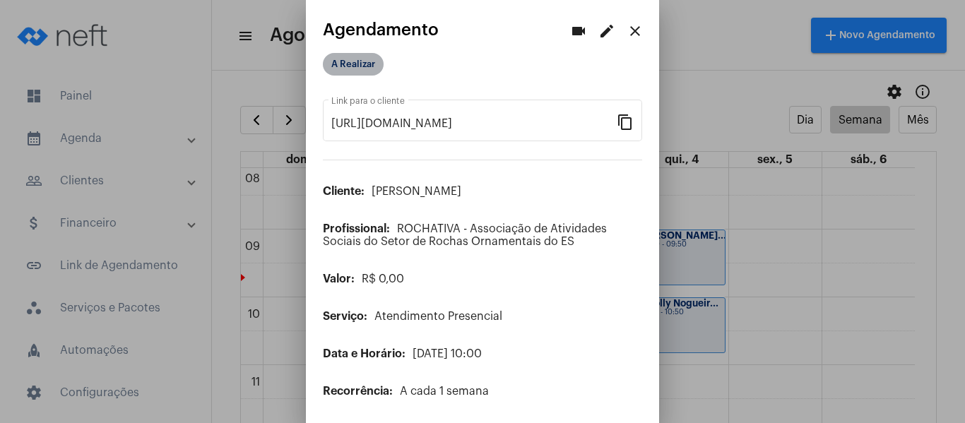
click at [359, 66] on mat-chip "A Realizar" at bounding box center [353, 64] width 61 height 23
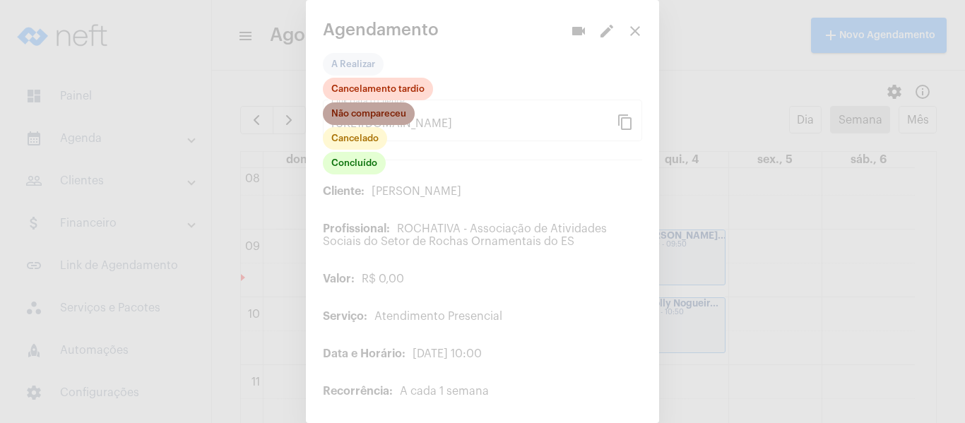
click at [366, 118] on mat-chip "Não compareceu" at bounding box center [369, 113] width 92 height 23
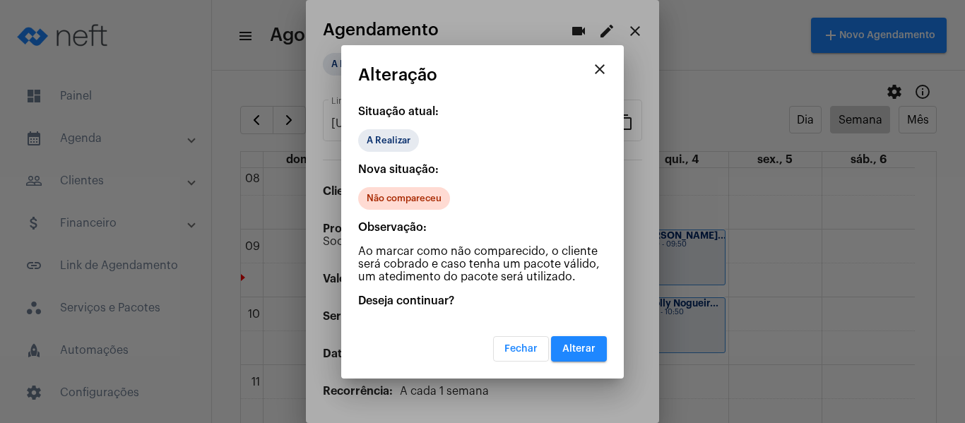
click at [568, 356] on button "Alterar" at bounding box center [579, 348] width 56 height 25
